Goal: Find specific page/section: Find specific page/section

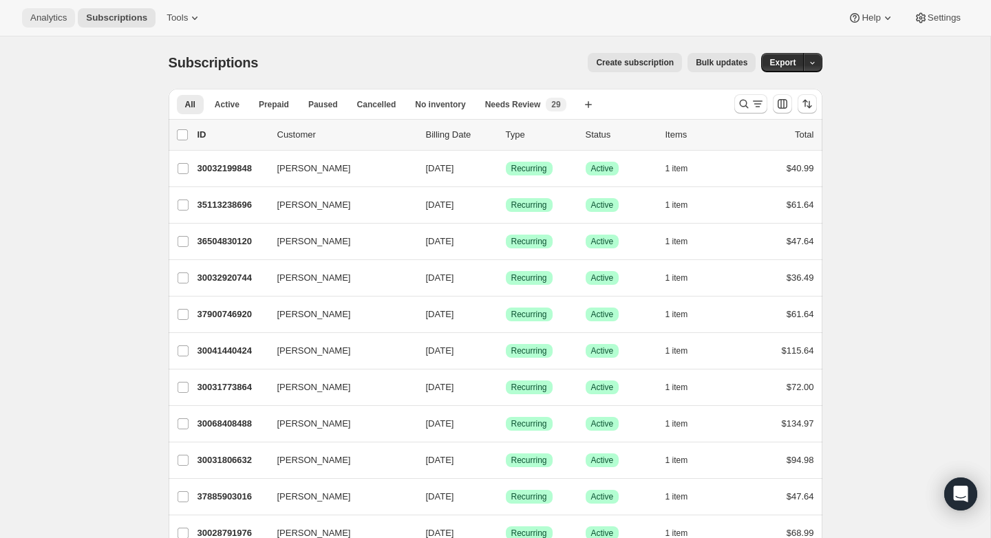
click at [59, 18] on span "Analytics" at bounding box center [48, 17] width 36 height 11
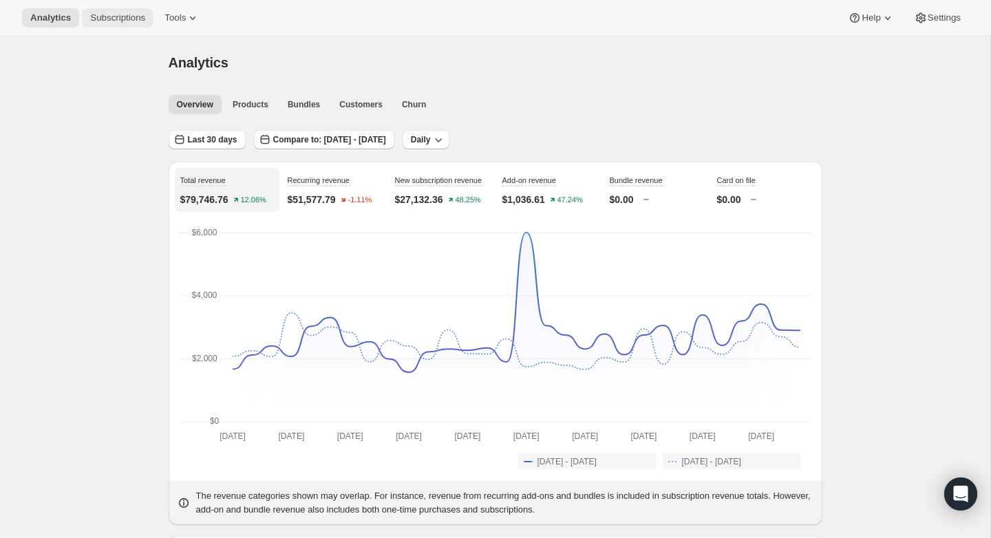
click at [116, 13] on span "Subscriptions" at bounding box center [117, 17] width 55 height 11
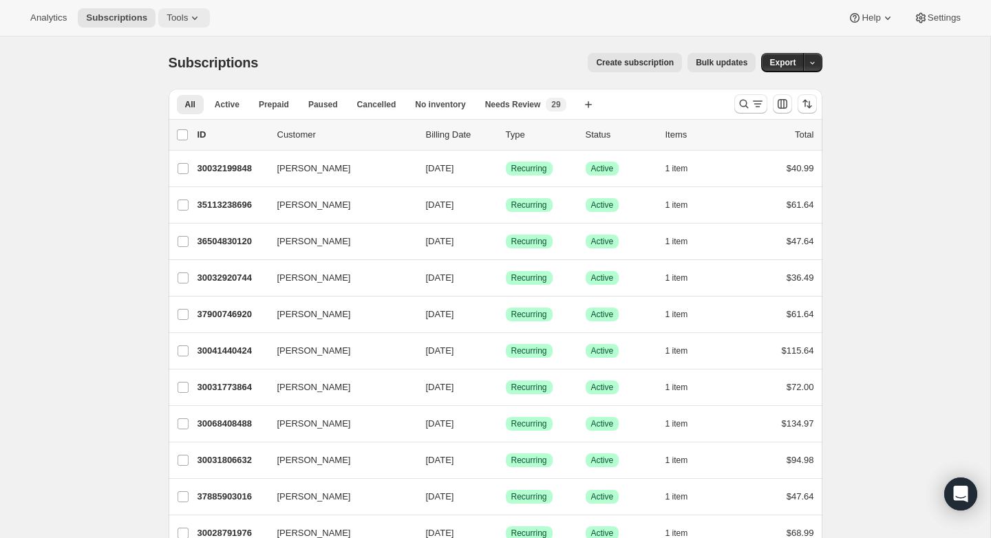
click at [185, 19] on span "Tools" at bounding box center [177, 17] width 21 height 11
